Goal: Information Seeking & Learning: Learn about a topic

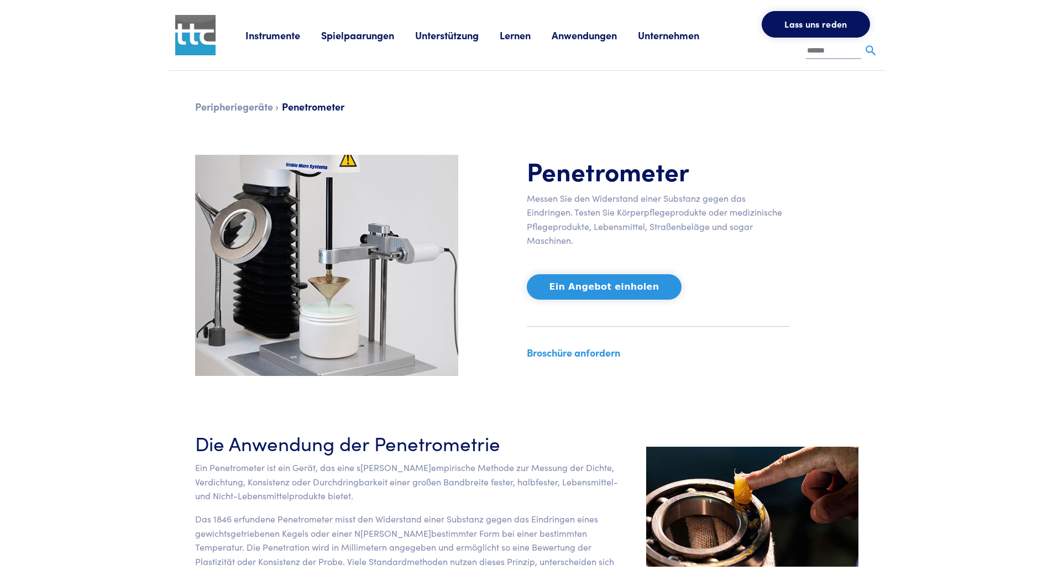
click at [838, 170] on div "Penetrometer Messen Sie den Widerstand einer Substanz gegen das Eindringen. Tes…" at bounding box center [520, 265] width 677 height 221
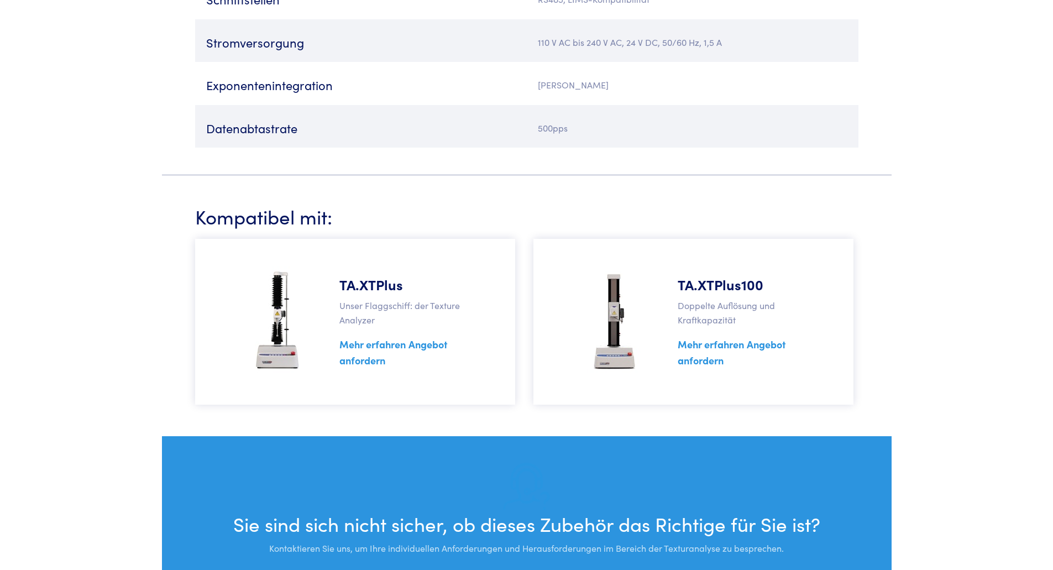
scroll to position [2615, 0]
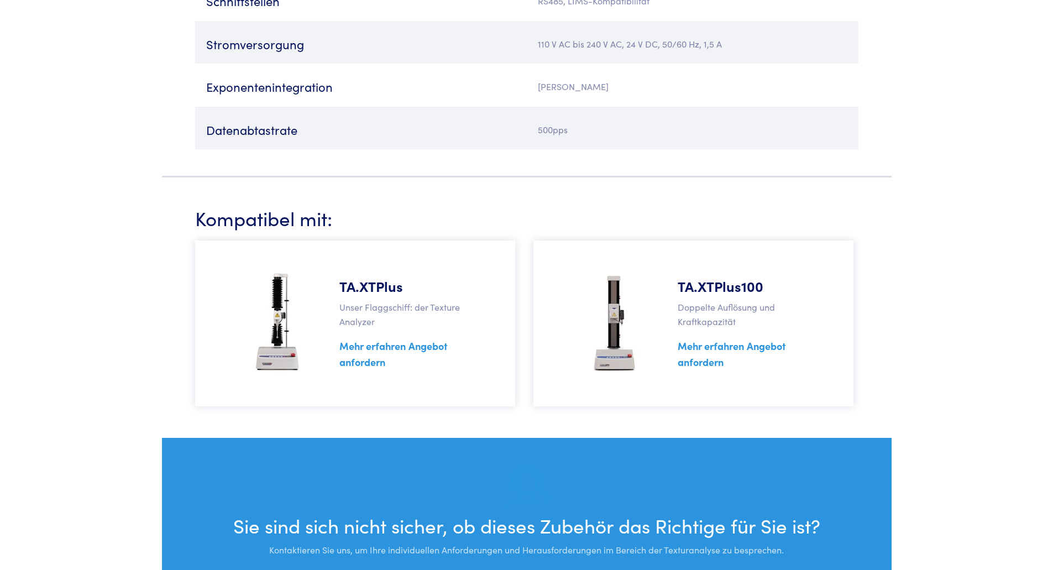
click at [709, 353] on font "Mehr erfahren" at bounding box center [711, 346] width 66 height 14
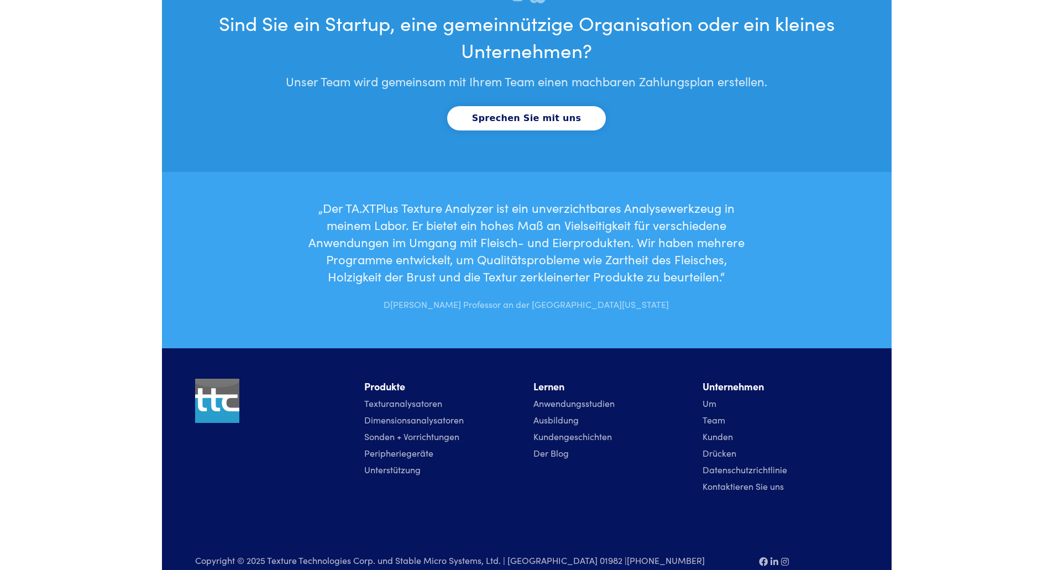
scroll to position [3812, 0]
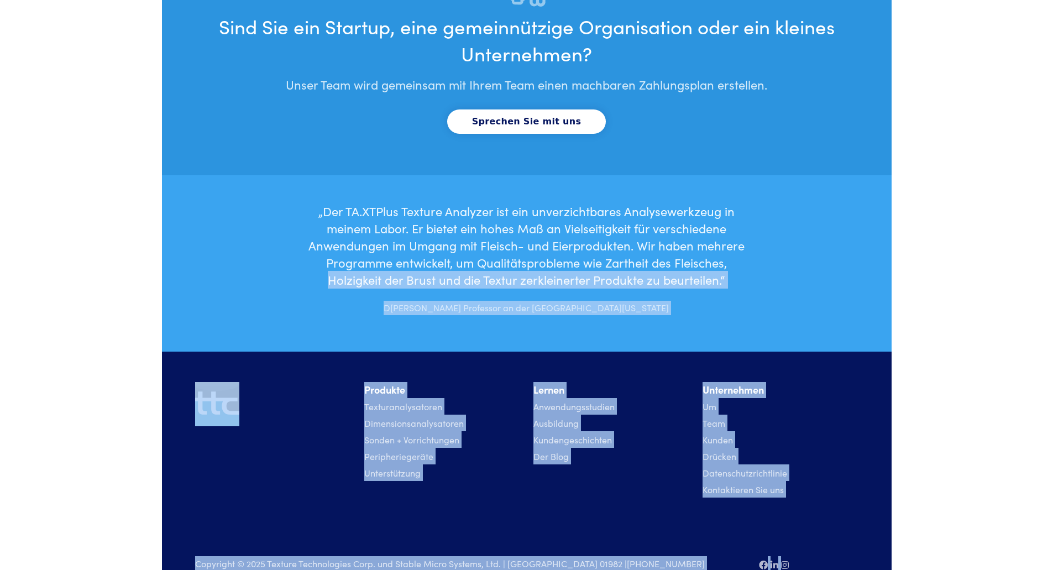
drag, startPoint x: 1051, startPoint y: 516, endPoint x: 1028, endPoint y: 227, distance: 290.1
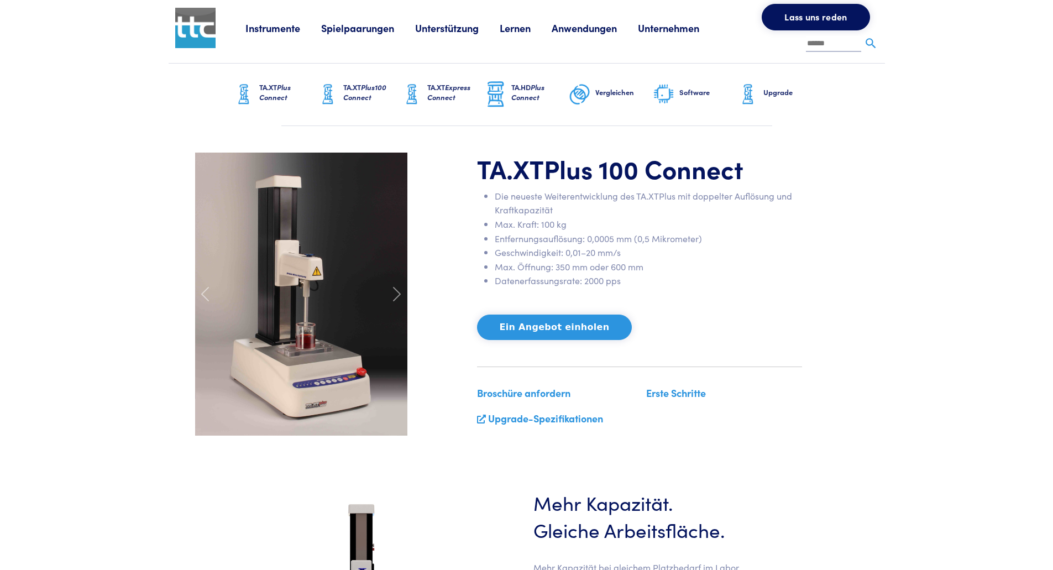
scroll to position [0, 0]
